Goal: Find specific page/section: Find specific page/section

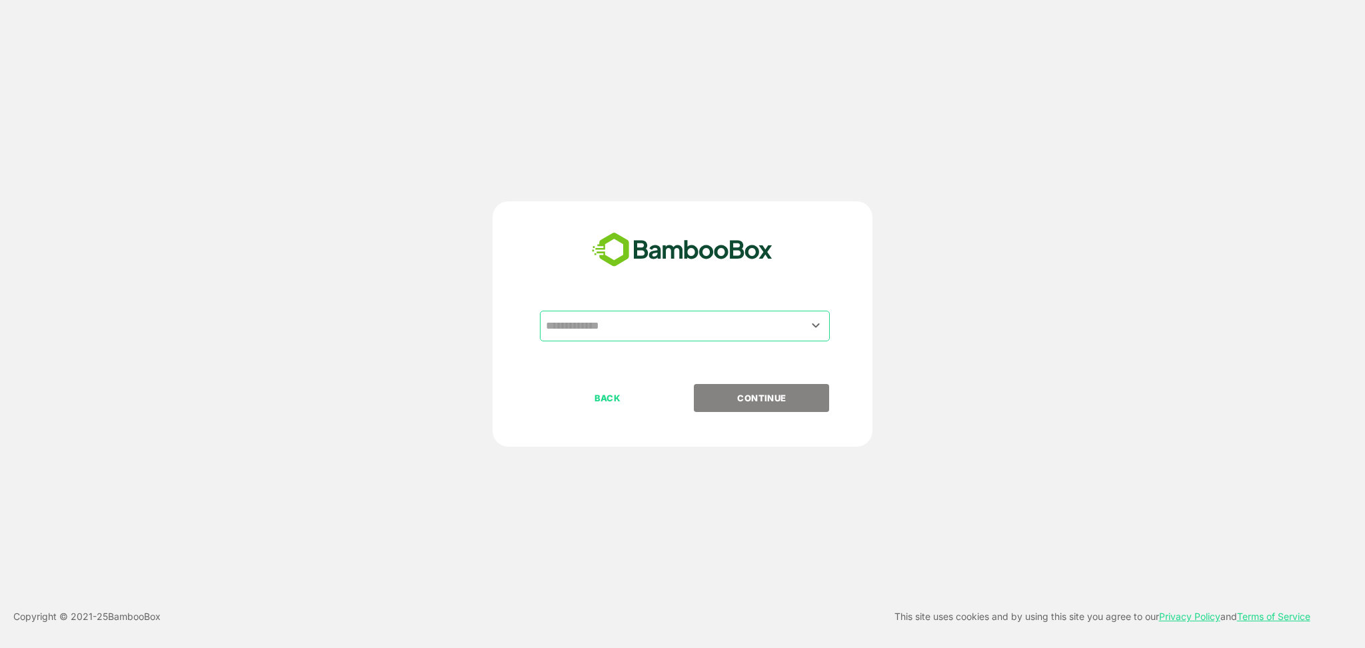
click at [659, 305] on div "​ BACK CONTINUE" at bounding box center [683, 323] width 380 height 245
click at [657, 341] on div "​" at bounding box center [685, 326] width 290 height 31
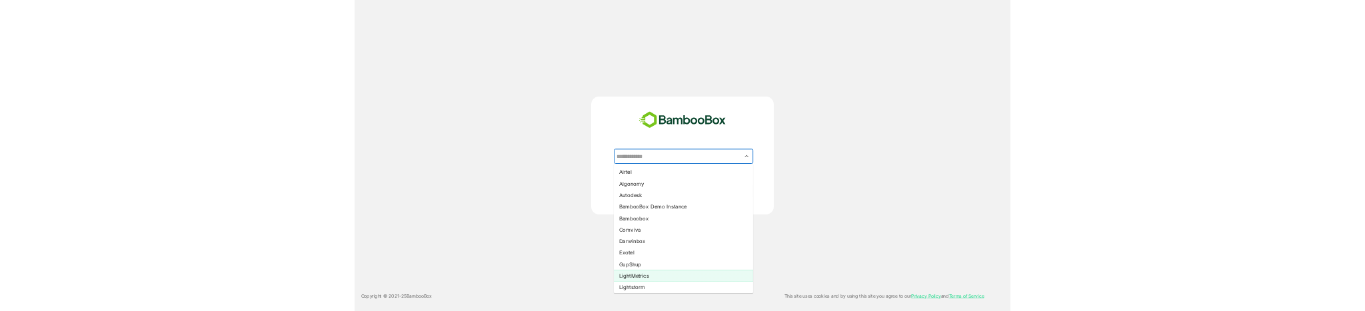
scroll to position [9, 0]
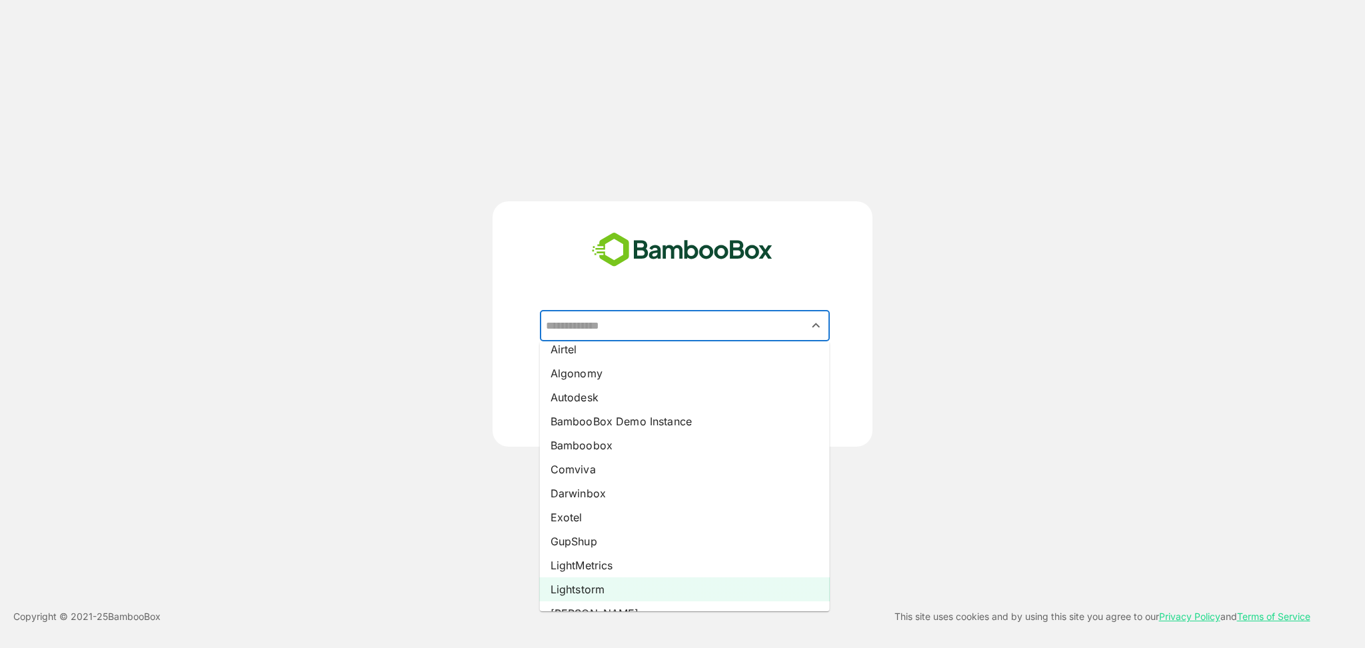
click at [603, 582] on li "Lightstorm" at bounding box center [685, 589] width 290 height 24
type input "**********"
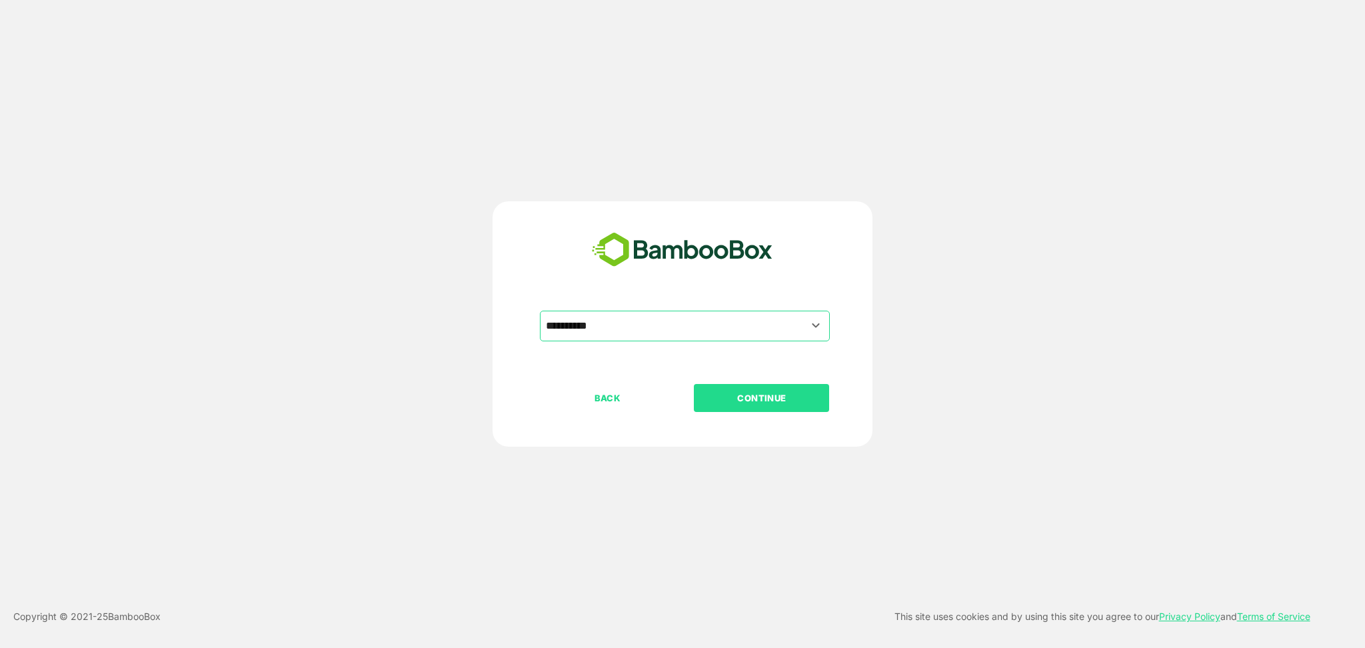
click at [771, 386] on button "CONTINUE" at bounding box center [761, 398] width 135 height 28
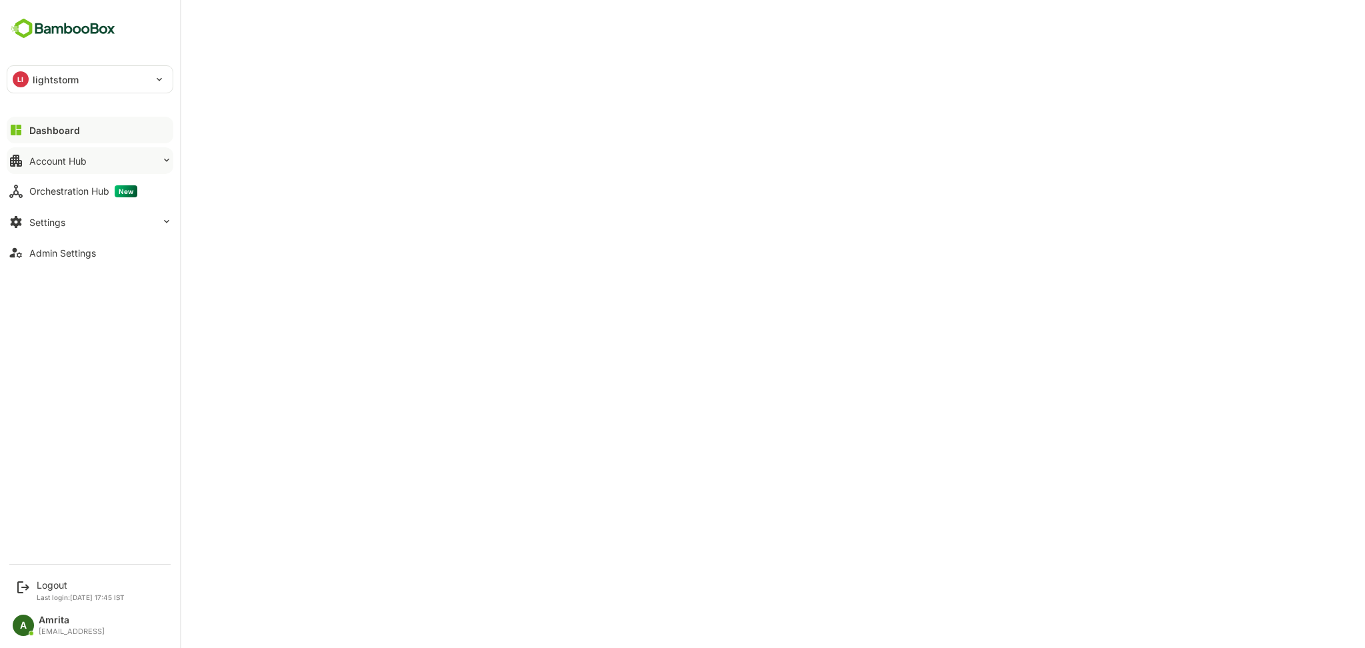
click at [43, 159] on div "Account Hub" at bounding box center [57, 160] width 57 height 11
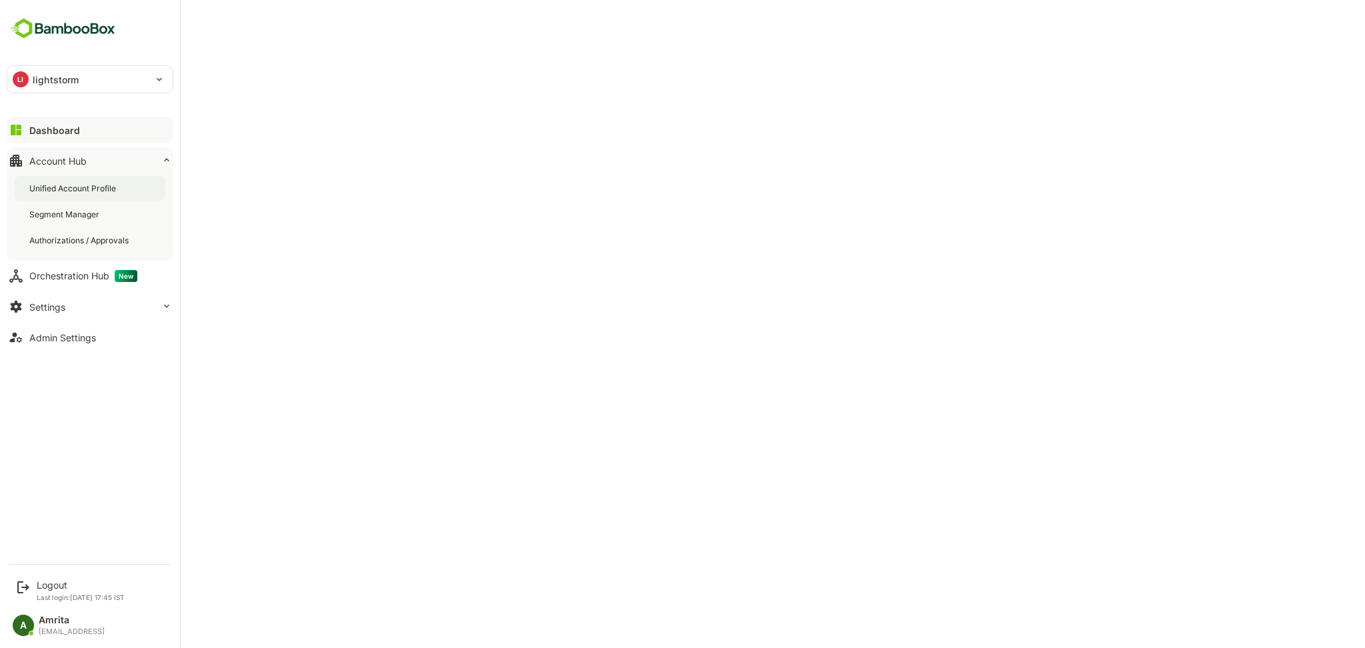
click at [75, 190] on div "Unified Account Profile" at bounding box center [73, 188] width 89 height 11
